Goal: Check status: Check status

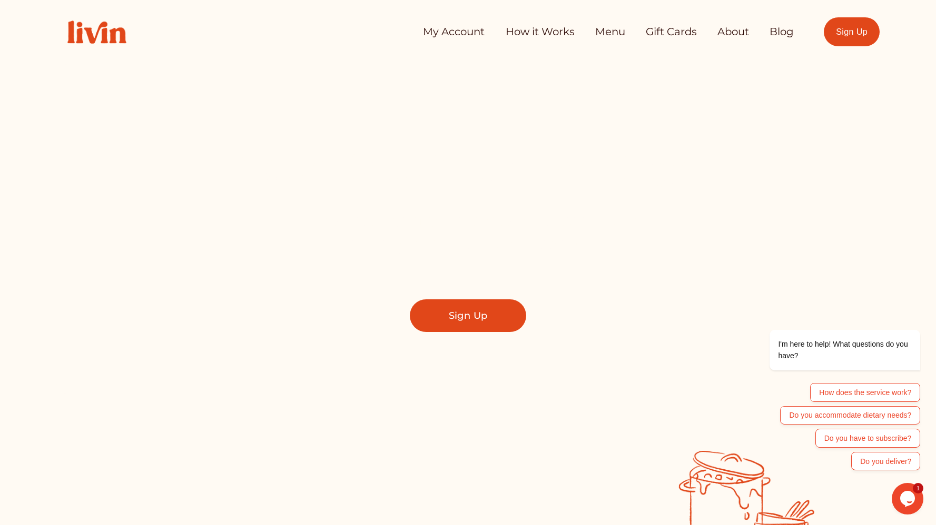
click at [470, 34] on link "My Account" at bounding box center [454, 32] width 62 height 21
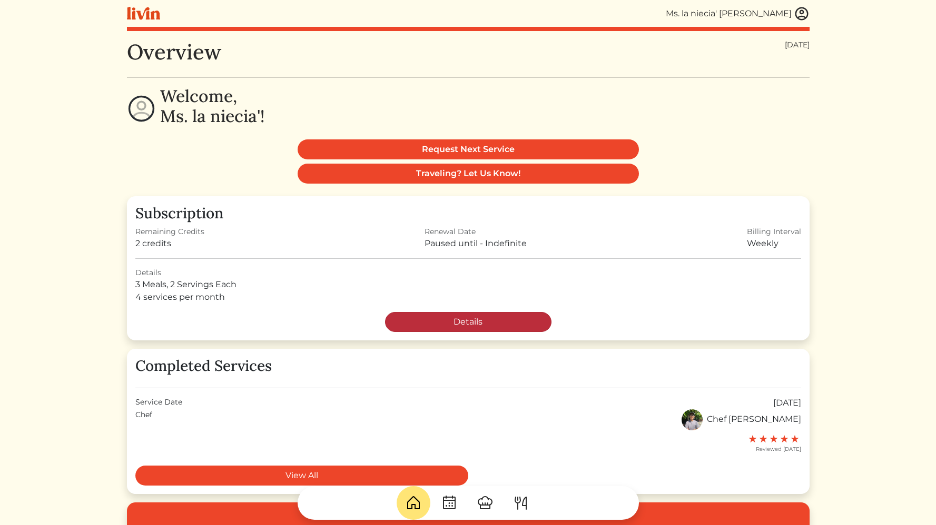
click at [452, 324] on link "Details" at bounding box center [468, 322] width 166 height 20
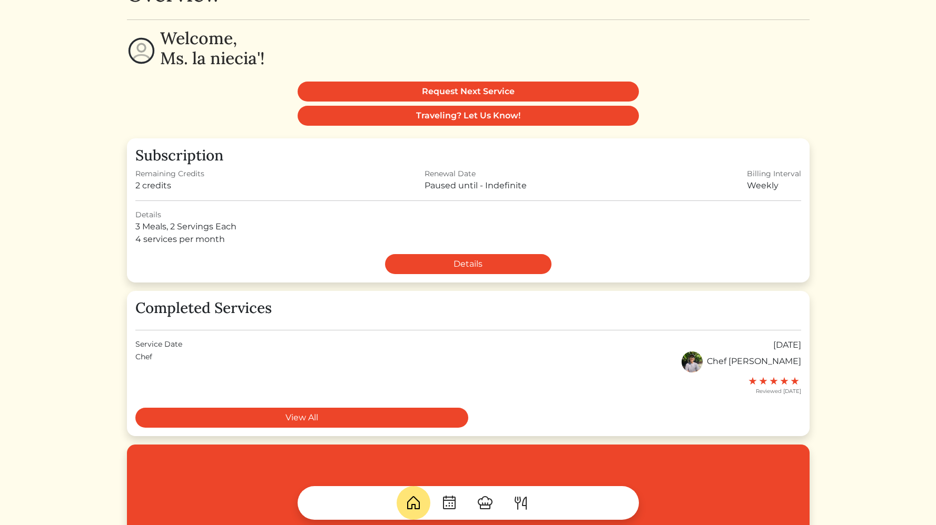
scroll to position [58, 0]
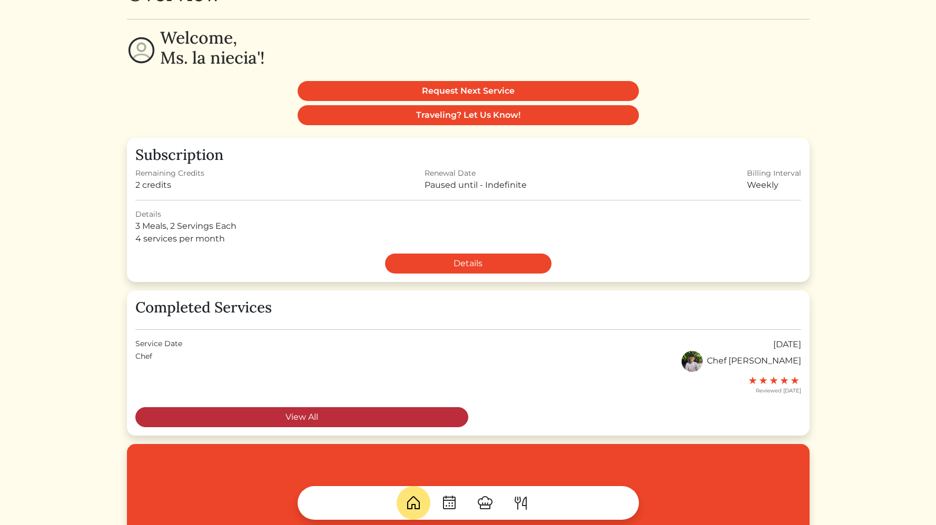
click at [389, 420] on link "View All" at bounding box center [301, 418] width 333 height 20
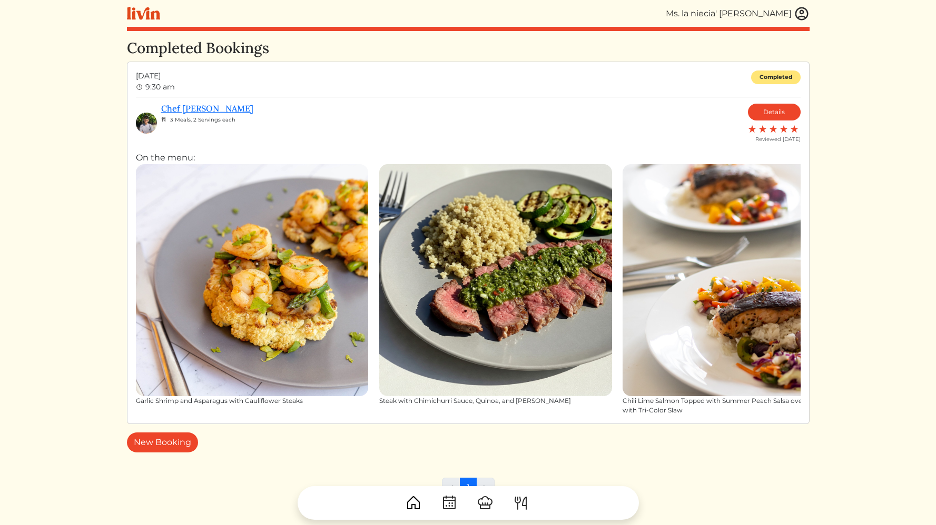
click at [795, 15] on img at bounding box center [802, 14] width 16 height 16
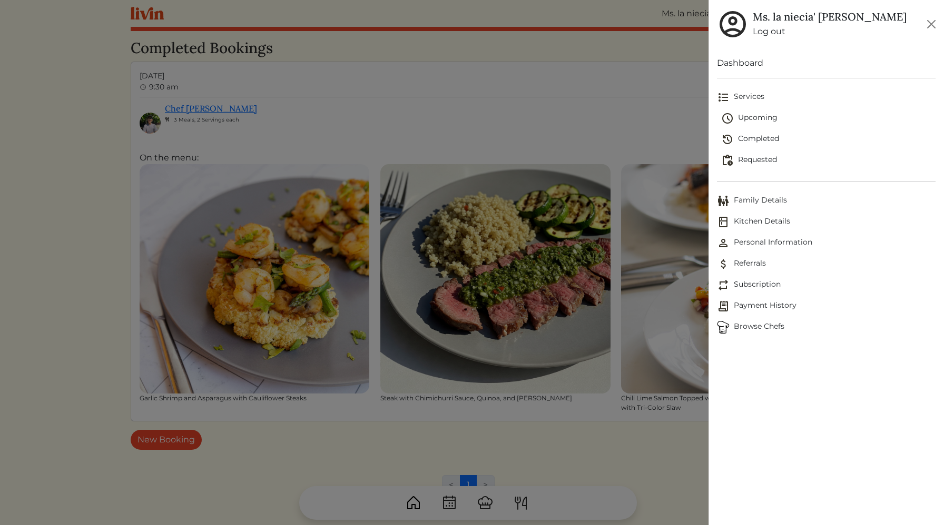
click at [759, 120] on span "Upcoming" at bounding box center [828, 118] width 214 height 13
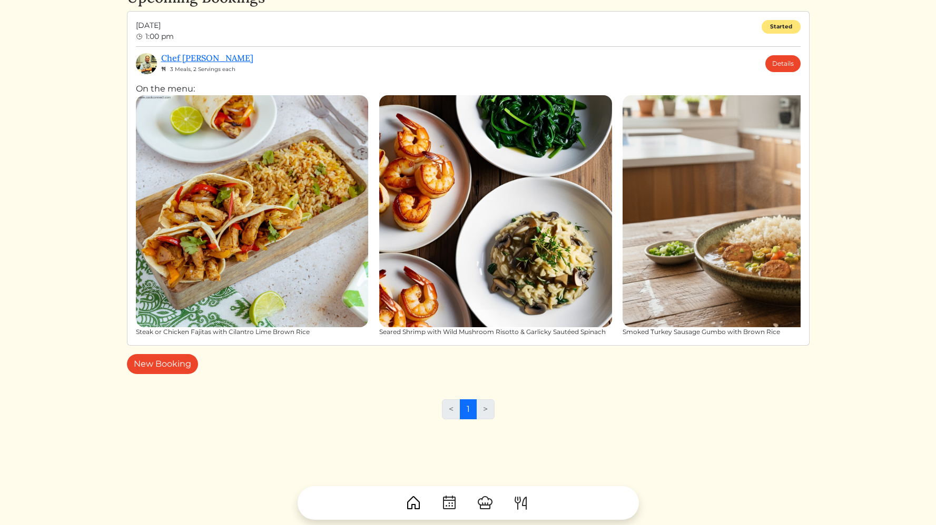
scroll to position [45, 0]
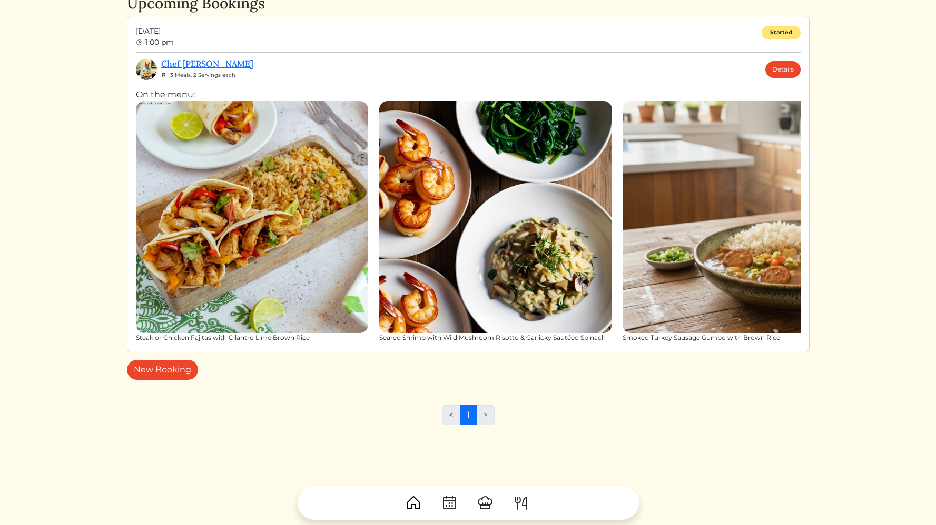
click at [876, 216] on html "Ms. la niecia' Vicknair Ms. la niecia' Vicknair Log out Dashboard Services Upco…" at bounding box center [468, 217] width 936 height 525
drag, startPoint x: 843, startPoint y: 52, endPoint x: 835, endPoint y: 22, distance: 31.0
click at [844, 45] on html "Ms. la niecia' Vicknair Ms. la niecia' Vicknair Log out Dashboard Services Upco…" at bounding box center [468, 217] width 936 height 525
